Goal: Information Seeking & Learning: Learn about a topic

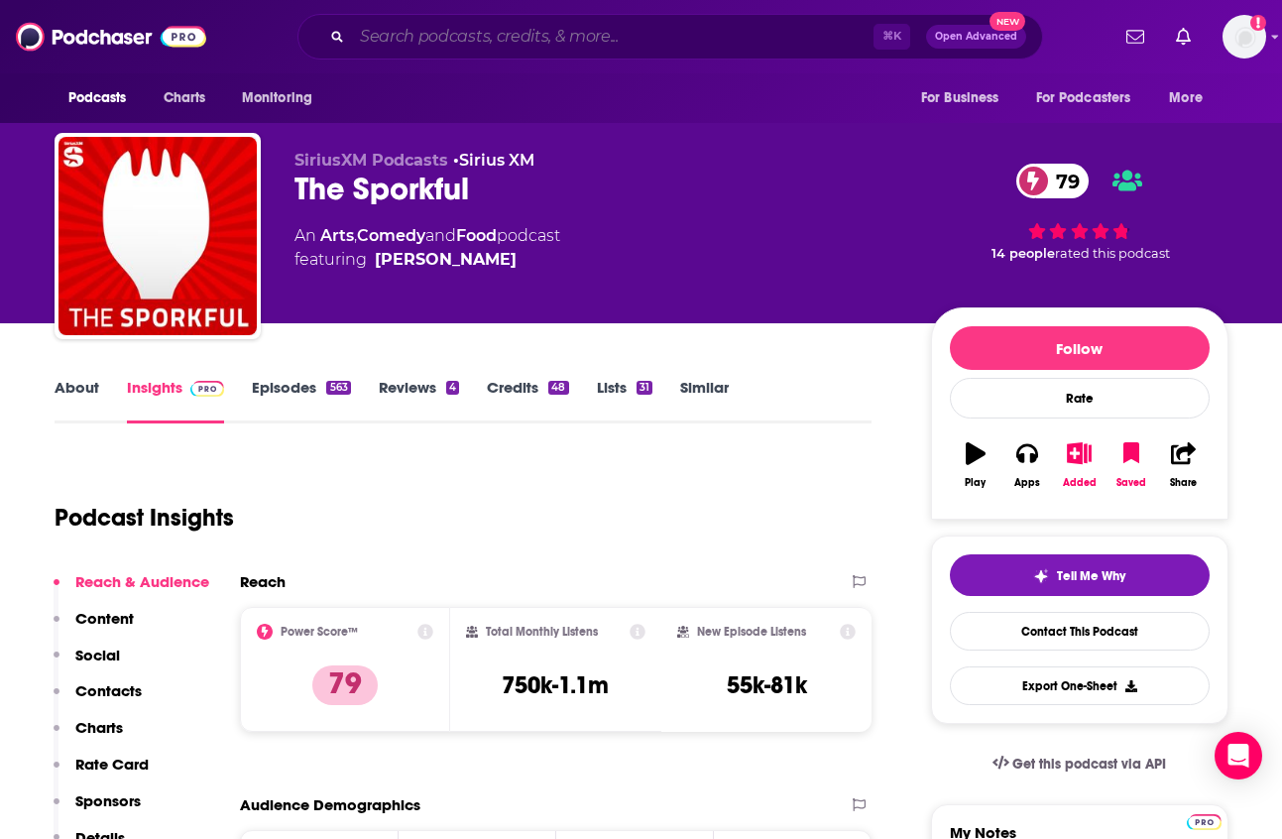
click at [453, 31] on input "Search podcasts, credits, & more..." at bounding box center [613, 37] width 522 height 32
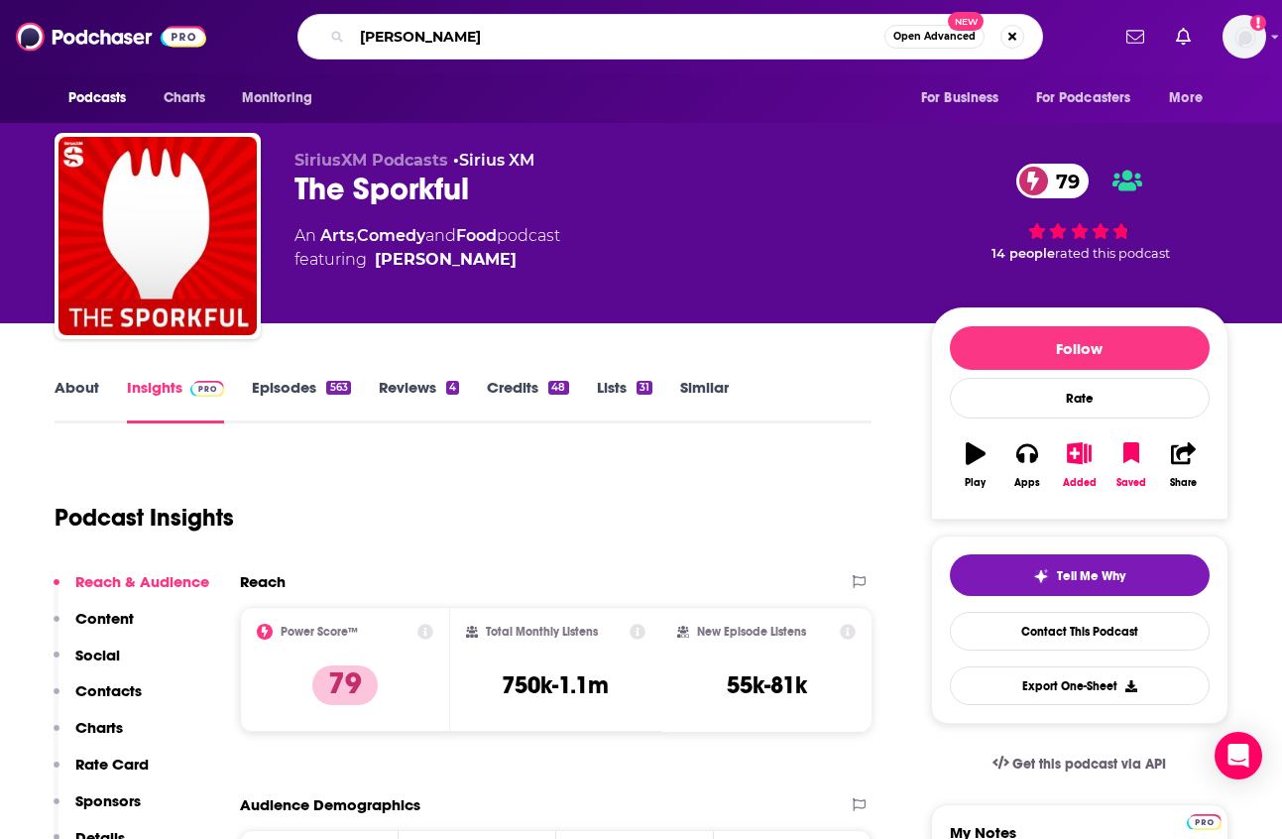
type input "[PERSON_NAME]"
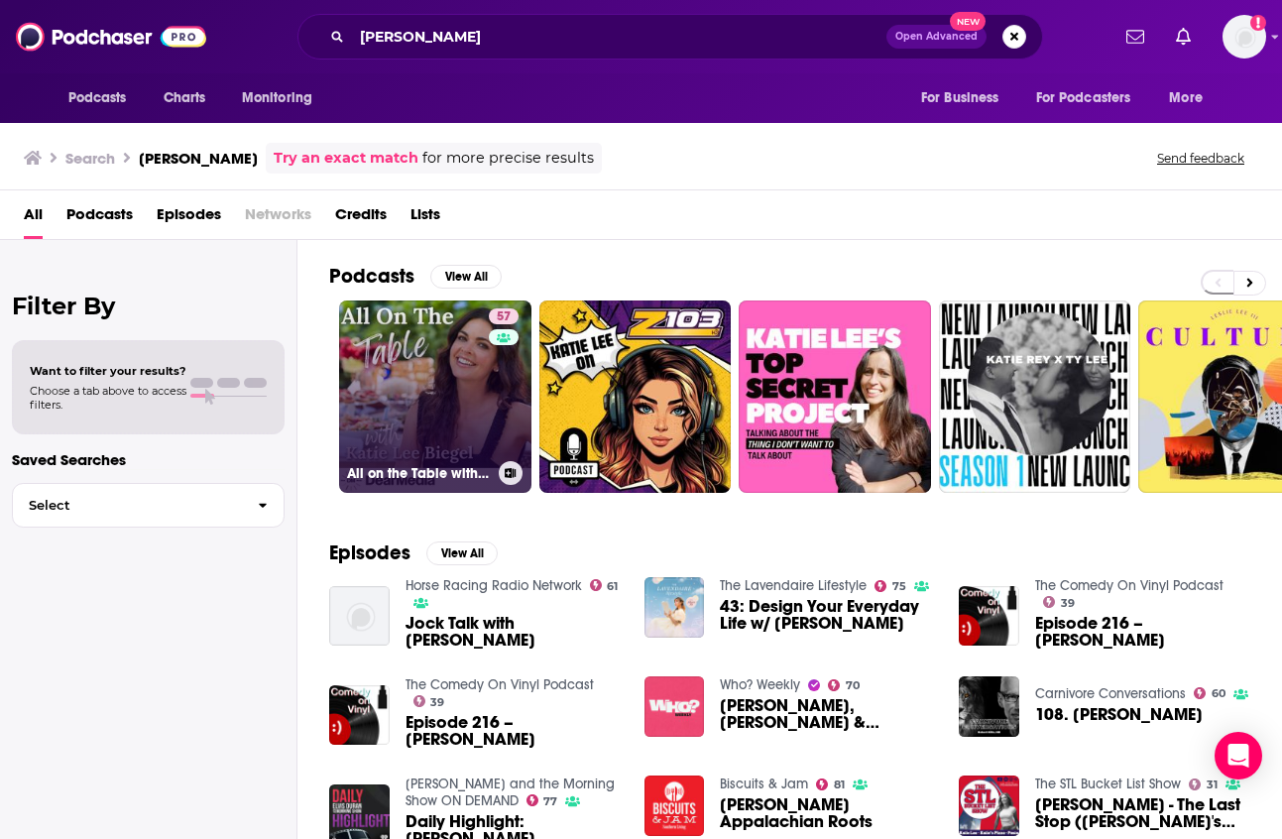
click at [442, 413] on link "57 All on the Table with [PERSON_NAME]" at bounding box center [435, 397] width 192 height 192
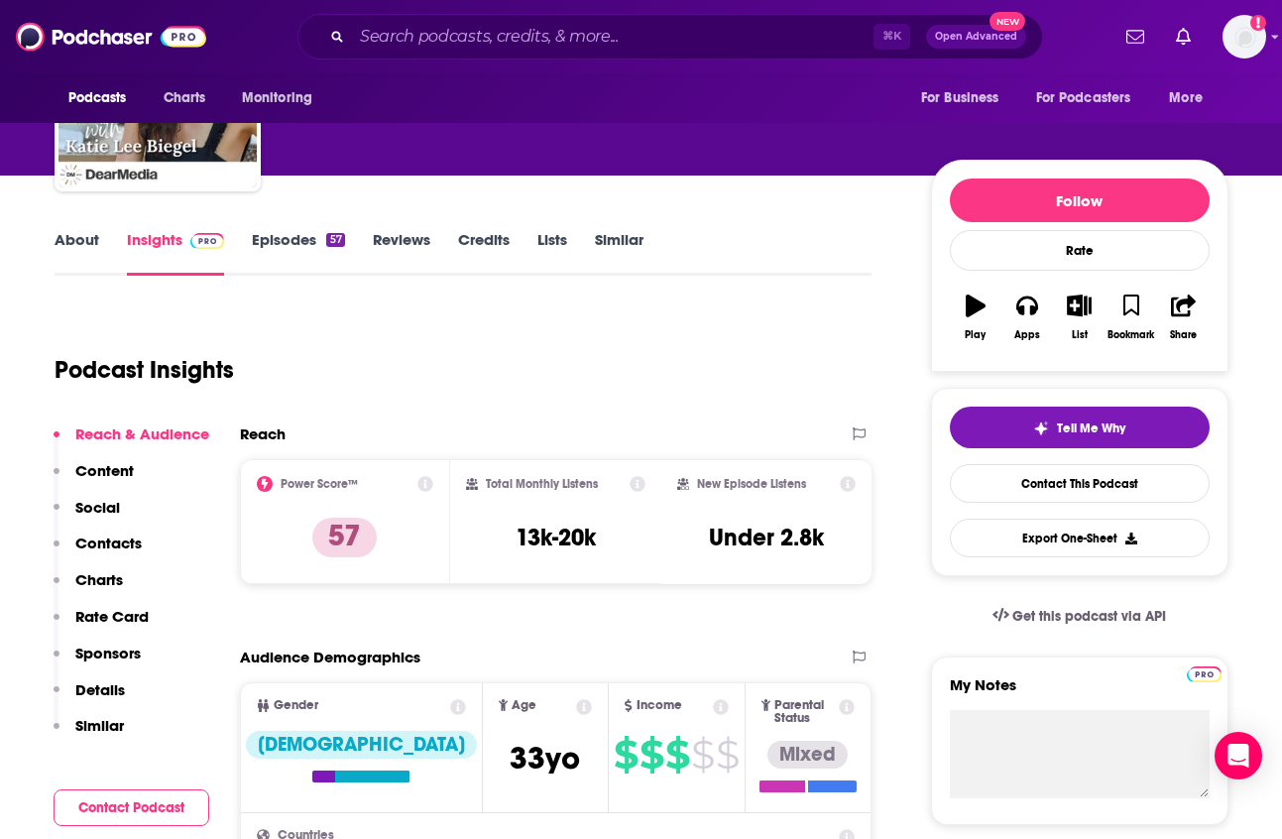
scroll to position [145, 0]
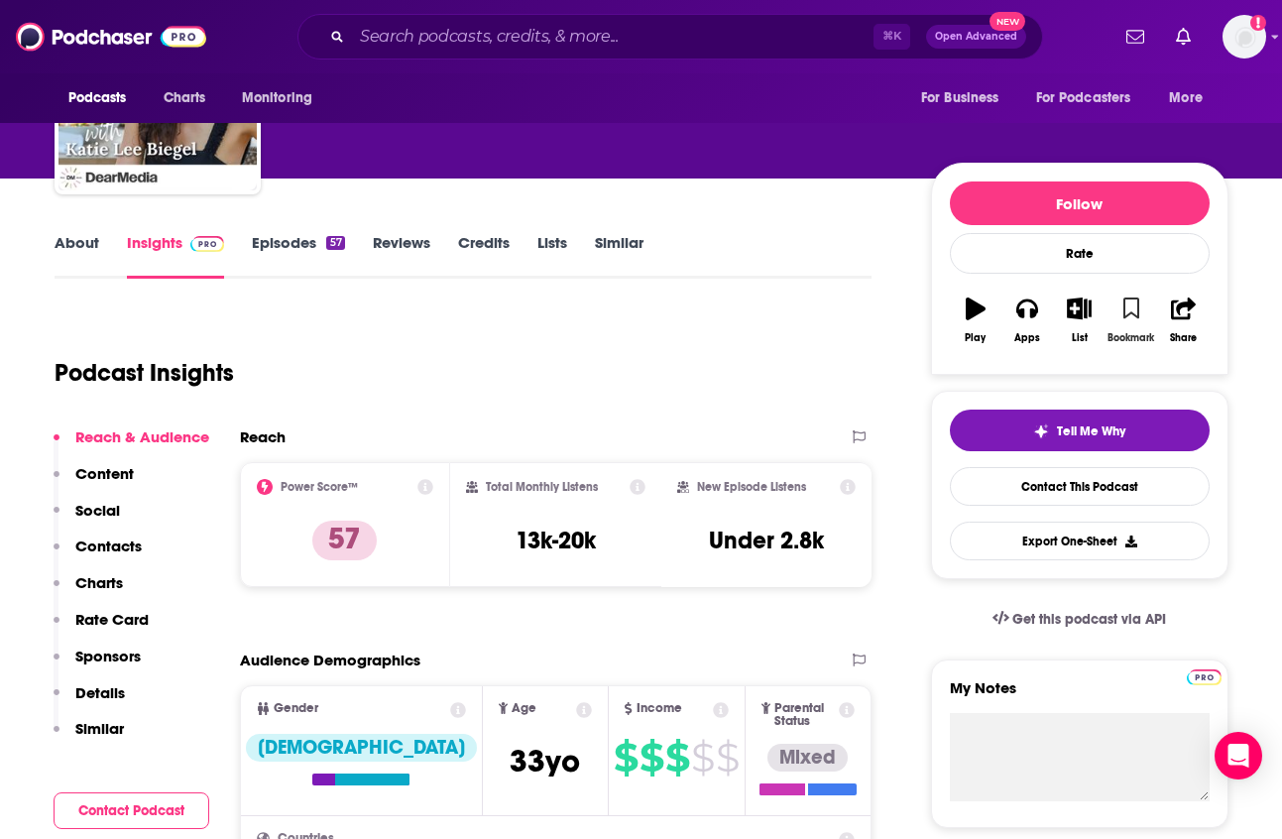
click at [1132, 313] on icon "button" at bounding box center [1132, 309] width 17 height 22
click at [278, 239] on link "Episodes 57" at bounding box center [298, 256] width 92 height 46
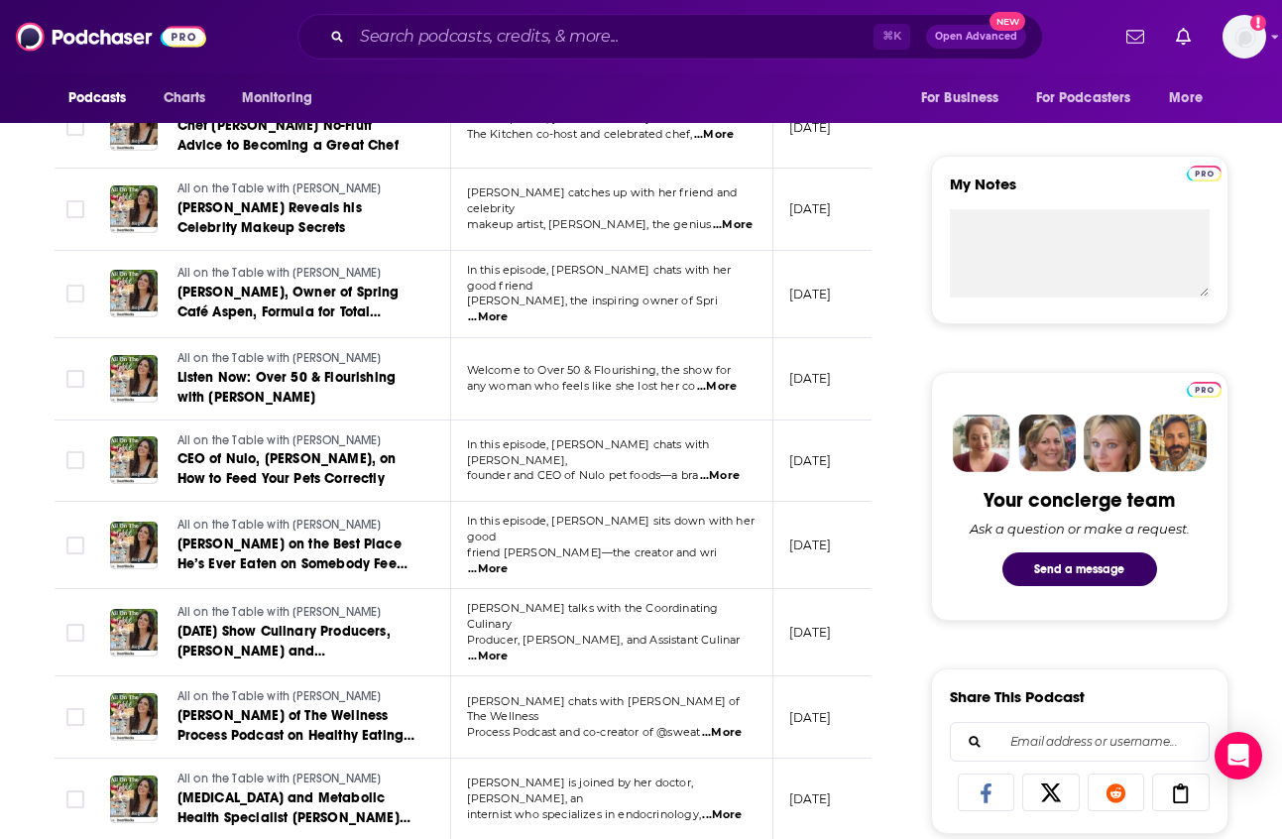
scroll to position [652, 0]
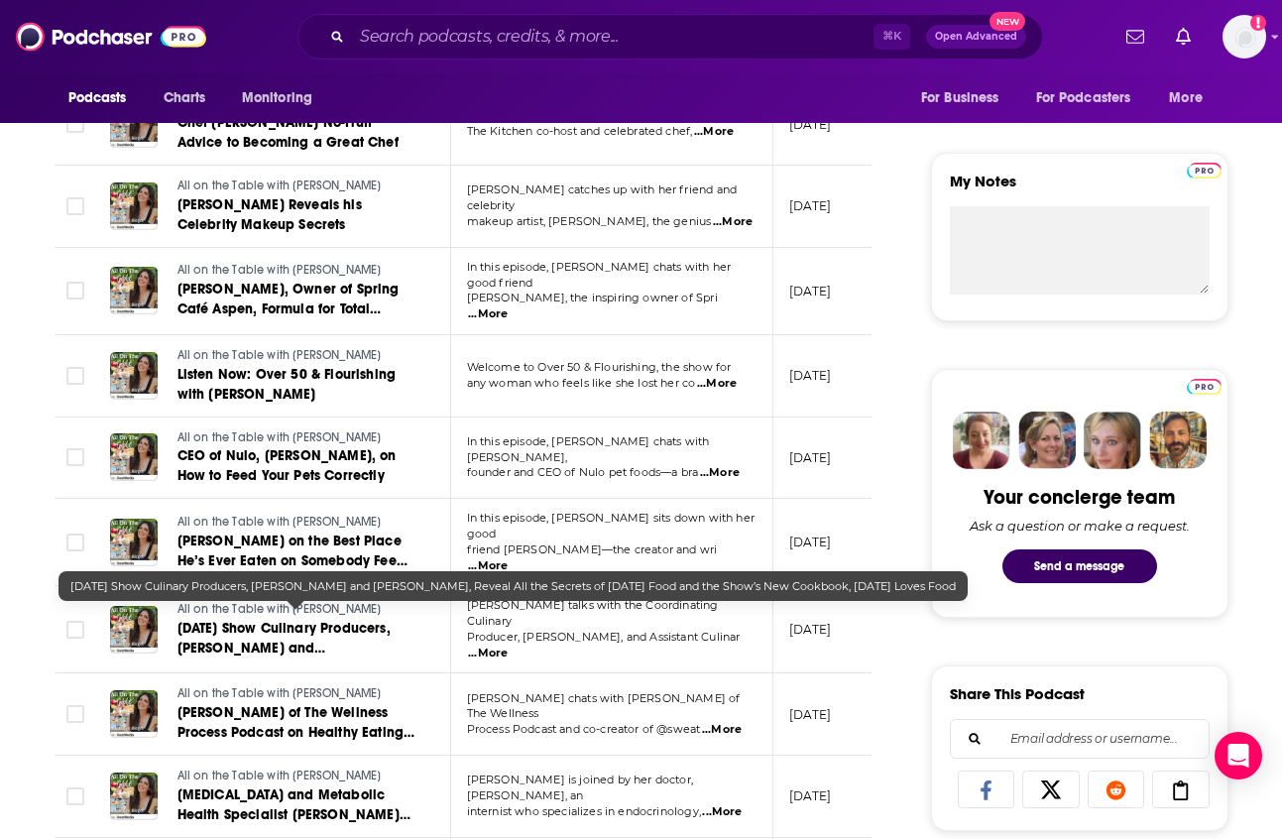
click at [316, 620] on span "[DATE] Show Culinary Producers, [PERSON_NAME] and [PERSON_NAME], Reveal All the…" at bounding box center [296, 678] width 237 height 116
